Goal: Task Accomplishment & Management: Use online tool/utility

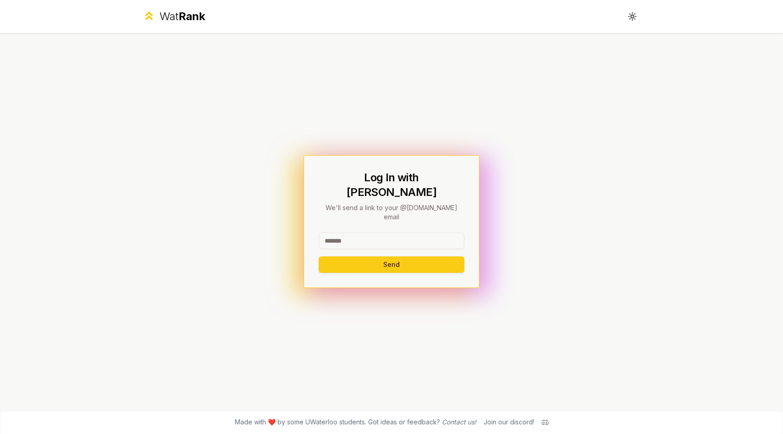
click at [361, 233] on input at bounding box center [392, 241] width 146 height 16
click at [319, 256] on button "Send" at bounding box center [392, 264] width 146 height 16
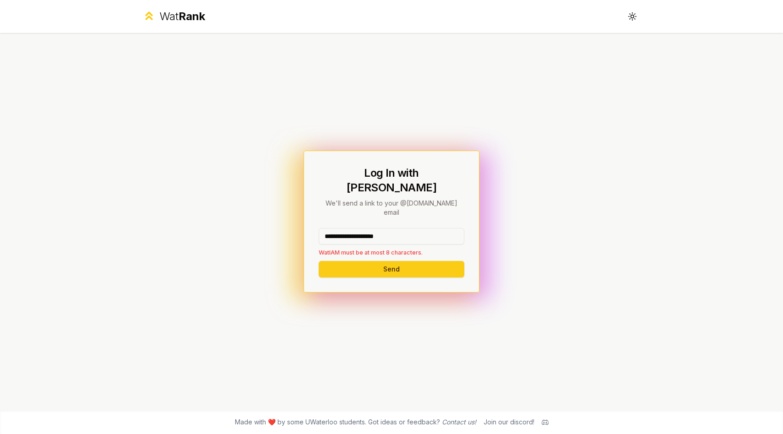
click at [357, 228] on input "**********" at bounding box center [392, 236] width 146 height 16
click at [380, 261] on button "Send" at bounding box center [392, 269] width 146 height 16
drag, startPoint x: 410, startPoint y: 229, endPoint x: 361, endPoint y: 226, distance: 49.1
click at [361, 228] on input "**********" at bounding box center [392, 236] width 146 height 16
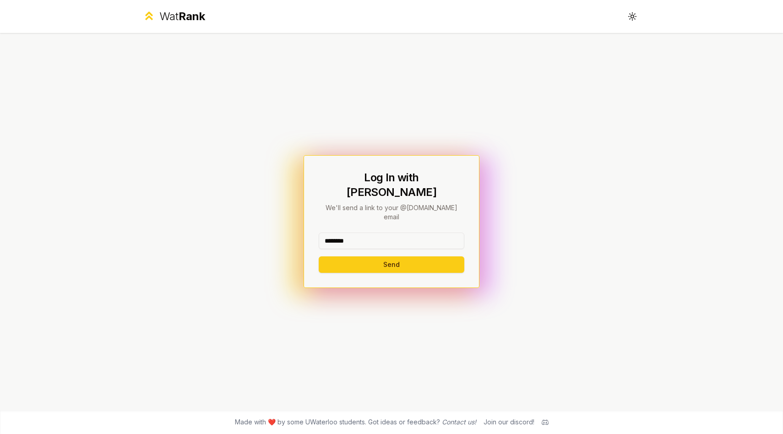
type input "********"
click at [378, 244] on div "******** Send" at bounding box center [392, 253] width 146 height 40
click at [383, 256] on button "Send" at bounding box center [392, 264] width 146 height 16
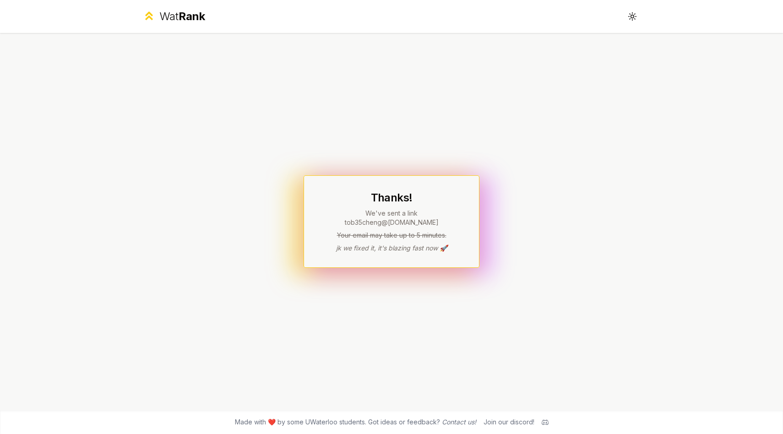
click at [189, 16] on span "Rank" at bounding box center [192, 16] width 27 height 13
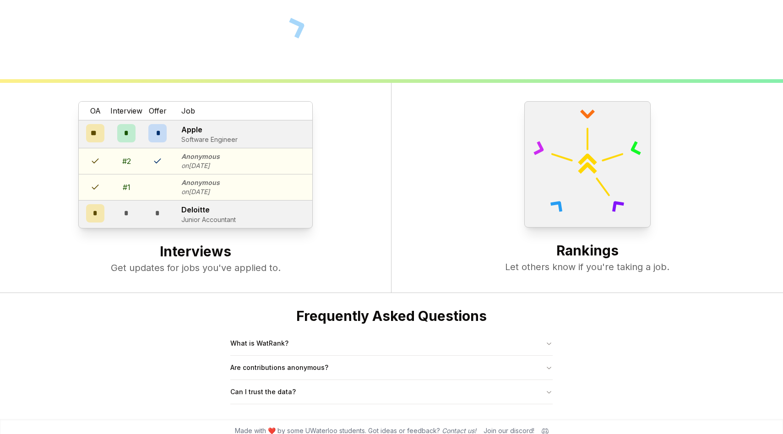
scroll to position [353, 0]
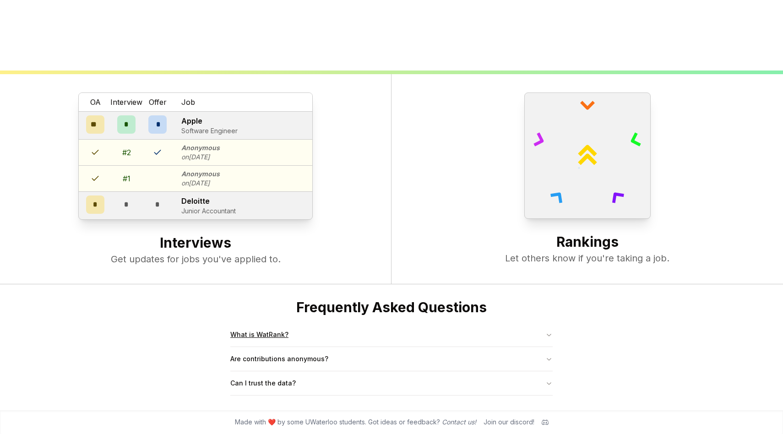
click at [328, 337] on button "What is WatRank?" at bounding box center [391, 335] width 322 height 24
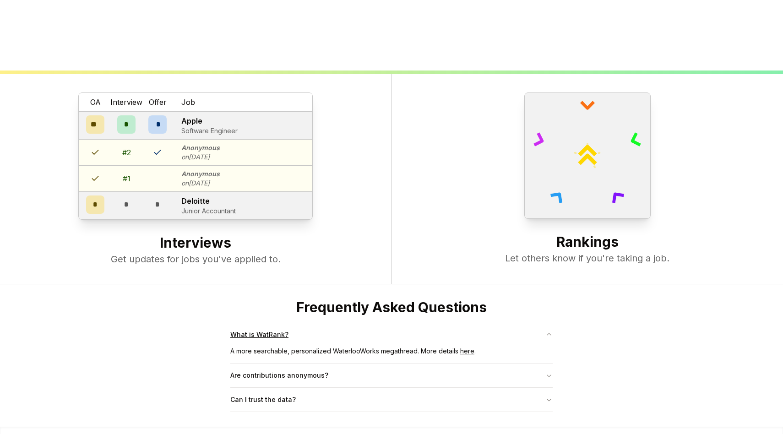
scroll to position [369, 0]
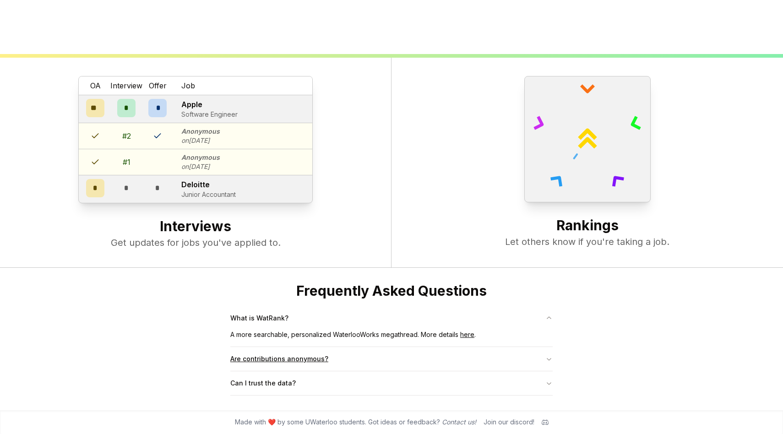
click at [385, 364] on button "Are contributions anonymous?" at bounding box center [391, 359] width 322 height 24
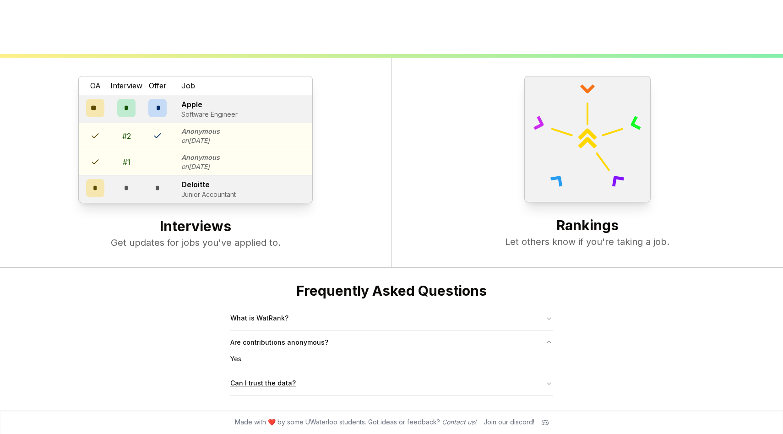
click at [382, 378] on button "Can I trust the data?" at bounding box center [391, 383] width 322 height 24
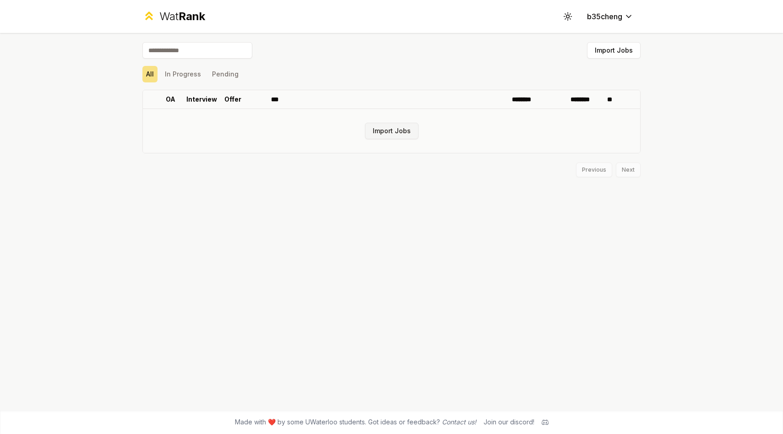
click at [386, 130] on button "Import Jobs" at bounding box center [392, 131] width 54 height 16
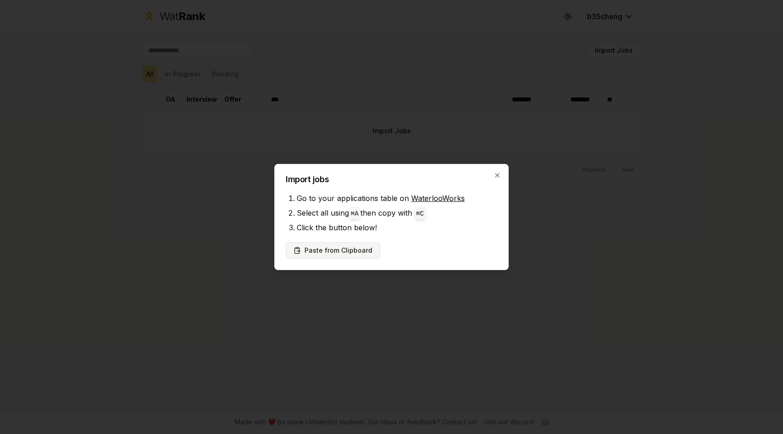
click at [349, 248] on button "Paste from Clipboard" at bounding box center [333, 250] width 94 height 16
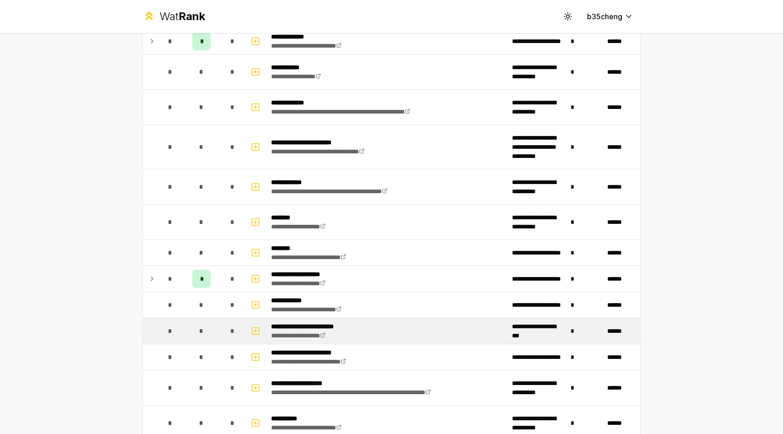
scroll to position [1130, 0]
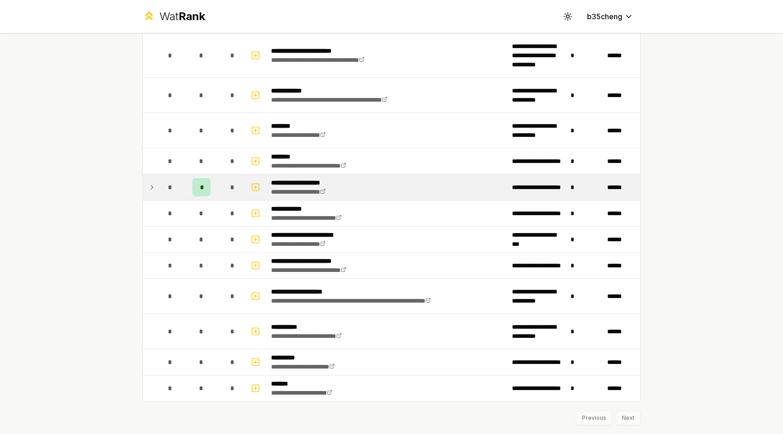
click at [212, 185] on td "*" at bounding box center [201, 188] width 37 height 26
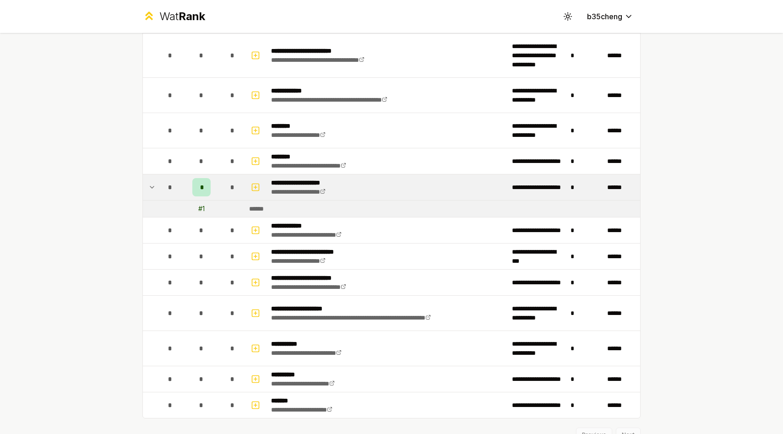
click at [202, 185] on span "*" at bounding box center [201, 187] width 3 height 9
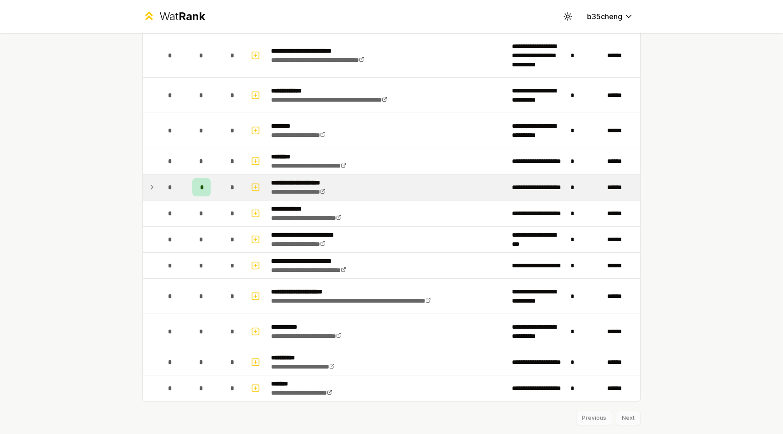
click at [202, 185] on span "*" at bounding box center [201, 187] width 3 height 9
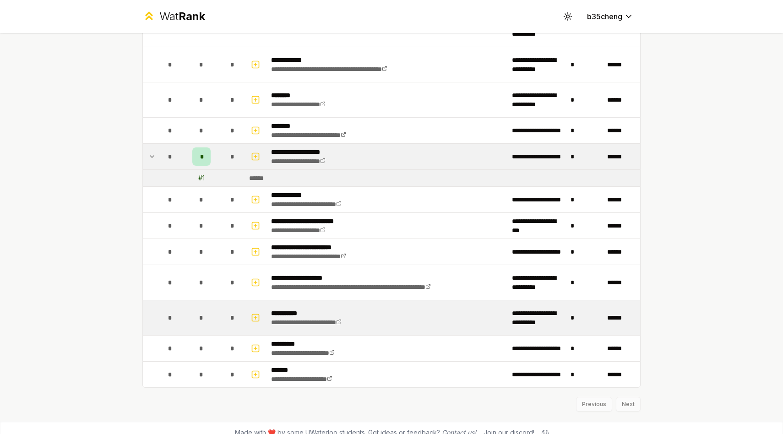
scroll to position [1172, 0]
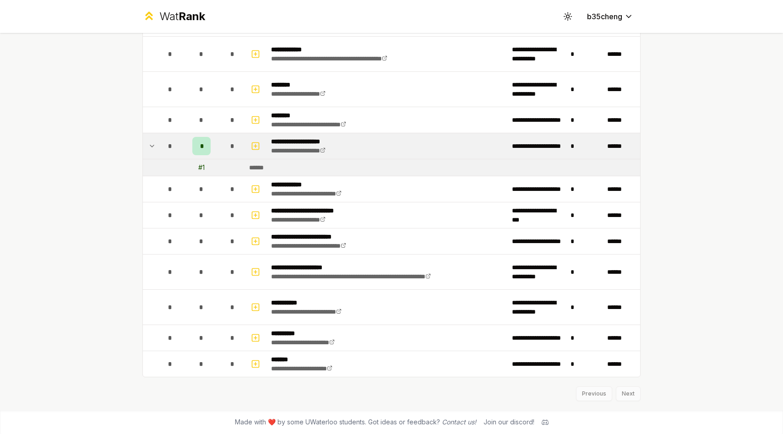
click at [621, 395] on div "Previous Next" at bounding box center [391, 389] width 498 height 24
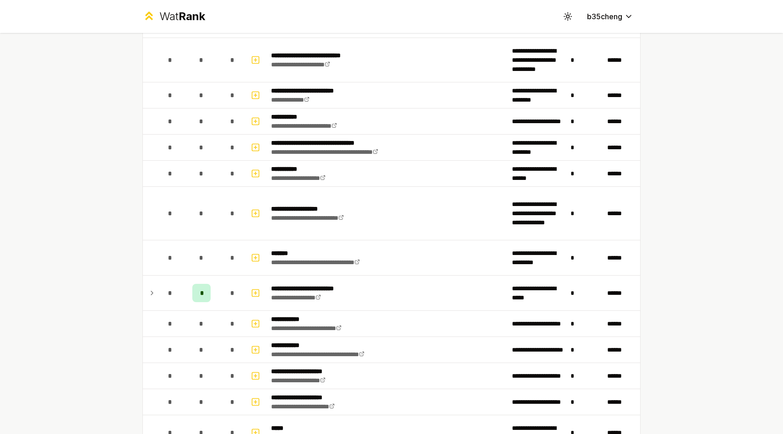
scroll to position [0, 0]
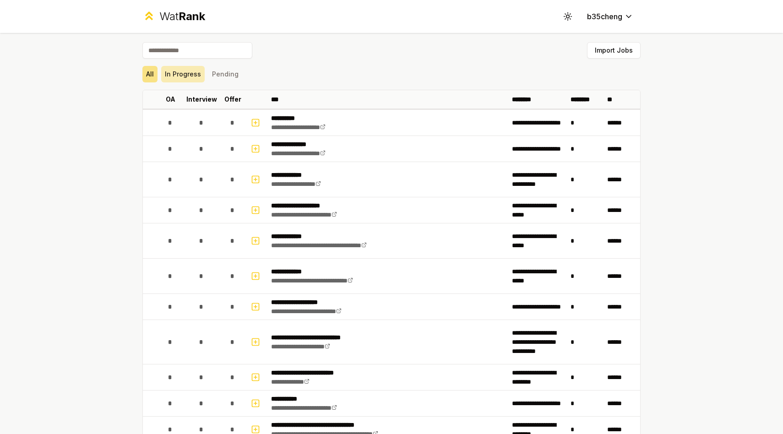
click at [184, 70] on button "In Progress" at bounding box center [183, 74] width 44 height 16
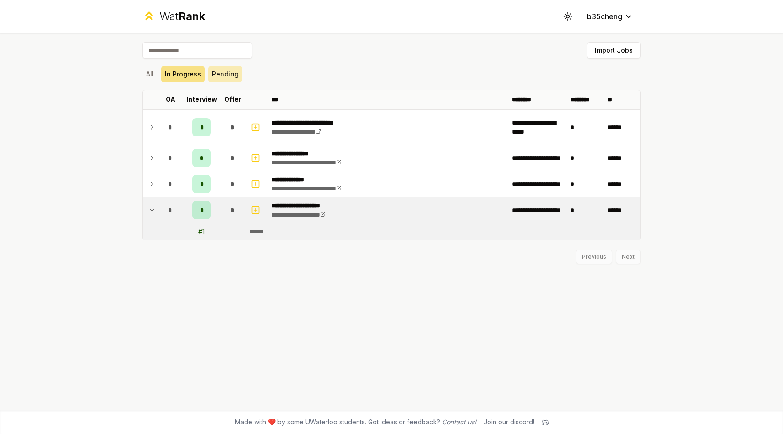
click at [223, 78] on button "Pending" at bounding box center [225, 74] width 34 height 16
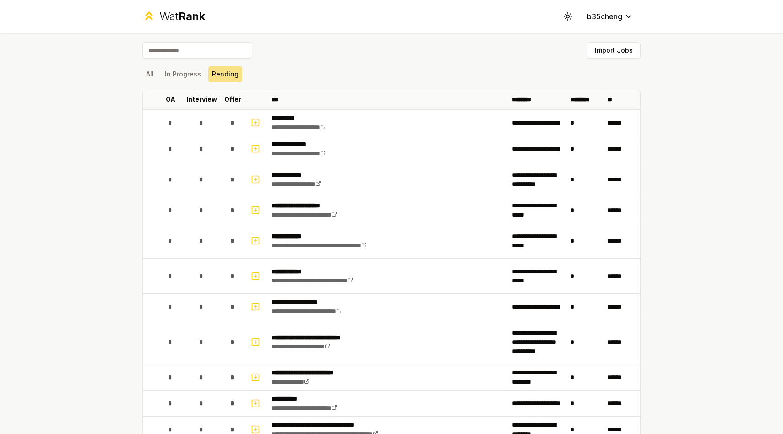
click at [160, 77] on div "All In Progress Pending" at bounding box center [391, 74] width 498 height 16
click at [152, 74] on button "All" at bounding box center [149, 74] width 15 height 16
click at [626, 57] on button "Import Jobs" at bounding box center [614, 50] width 54 height 16
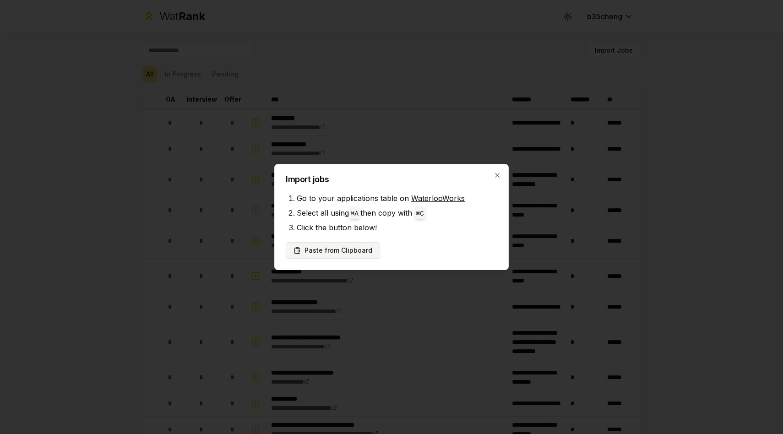
click at [317, 247] on button "Paste from Clipboard" at bounding box center [333, 250] width 94 height 16
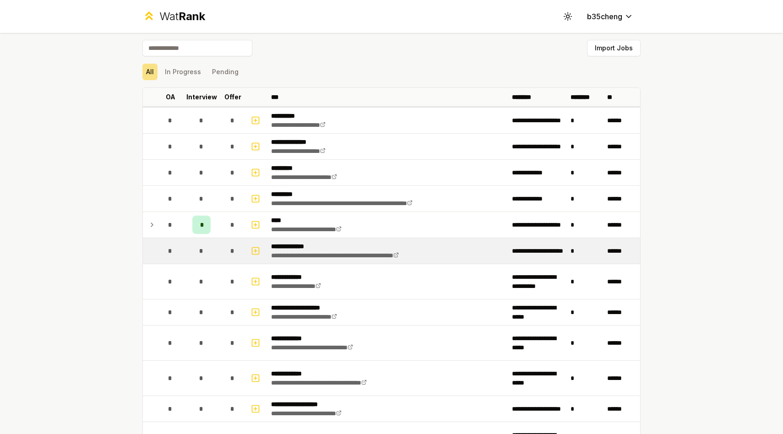
scroll to position [2, 0]
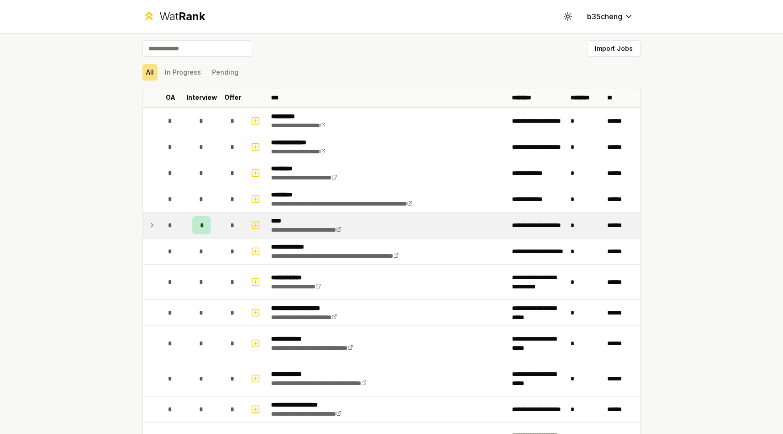
click at [202, 229] on span "*" at bounding box center [201, 225] width 3 height 9
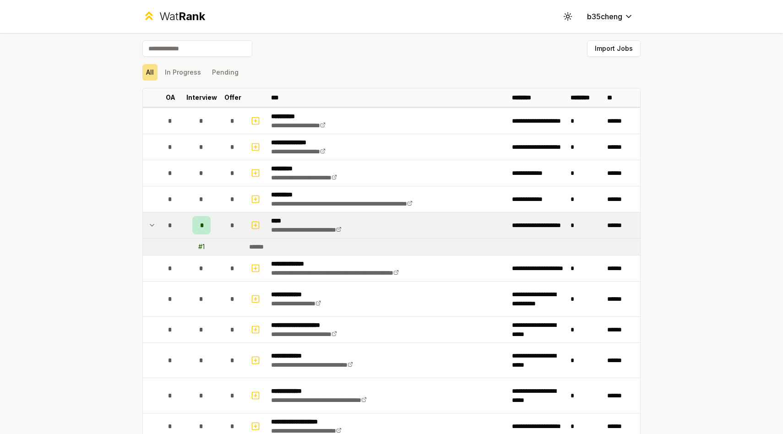
click at [202, 229] on span "*" at bounding box center [201, 225] width 3 height 9
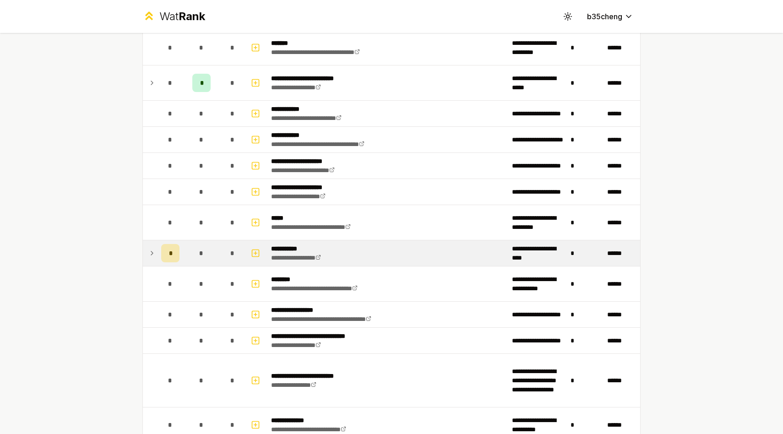
scroll to position [0, 0]
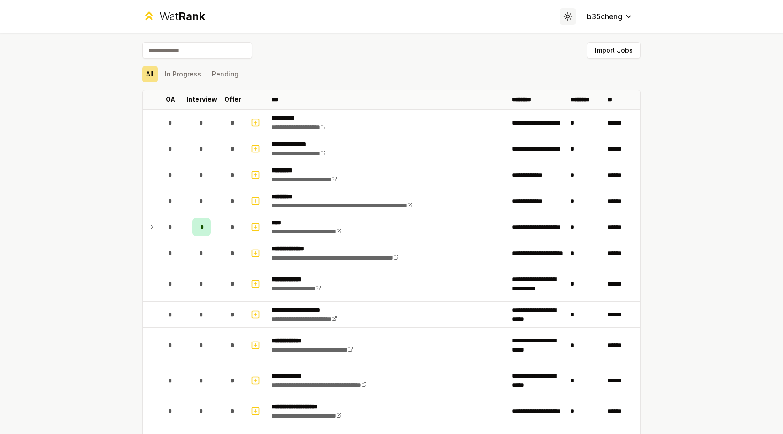
click at [573, 16] on button "Toggle theme" at bounding box center [568, 16] width 16 height 16
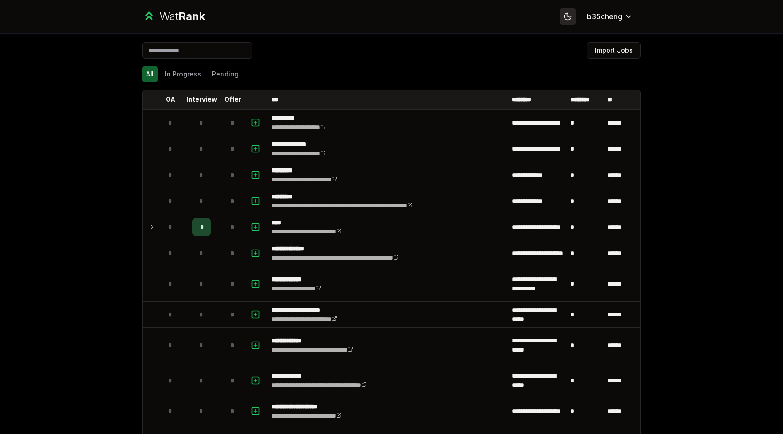
click at [573, 16] on button "Toggle theme" at bounding box center [568, 16] width 16 height 16
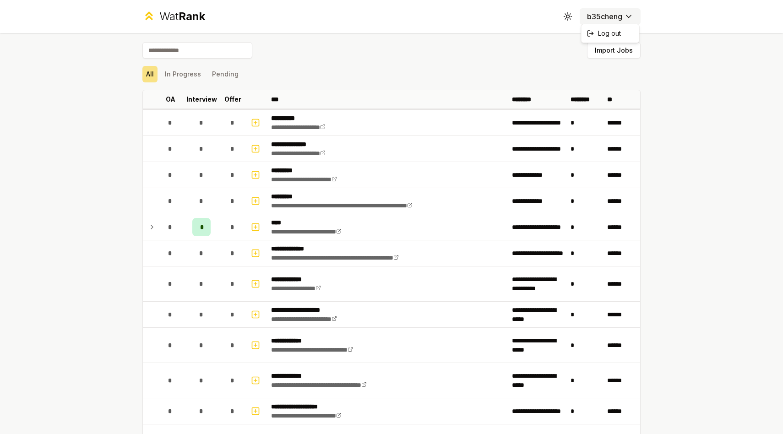
click at [599, 20] on html "**********" at bounding box center [391, 217] width 783 height 434
click at [446, 71] on html "**********" at bounding box center [391, 217] width 783 height 434
